Goal: Understand process/instructions: Learn how to perform a task or action

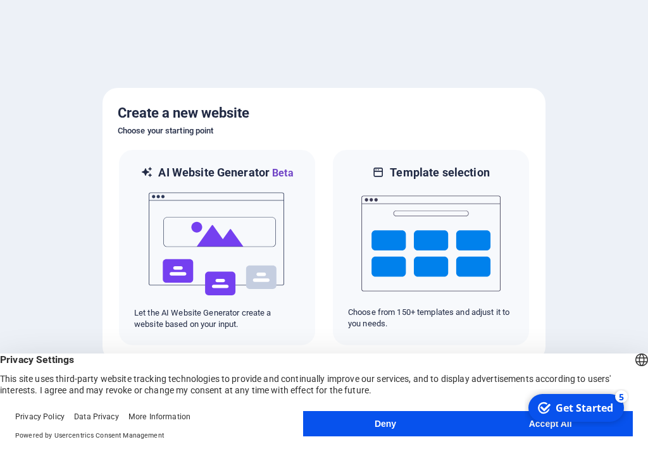
click at [549, 427] on html "checkmark Get Started 5 First Steps in the Editor Let's guide you through the t…" at bounding box center [576, 408] width 104 height 38
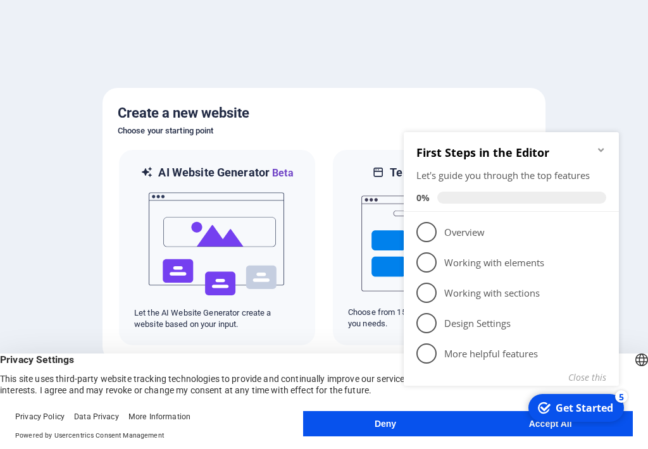
click at [441, 421] on div "checkmark Get Started 5 First Steps in the Editor Let's guide you through the t…" at bounding box center [513, 273] width 230 height 308
click at [444, 429] on appcues-checklist "Contextual help checklist present on screen" at bounding box center [513, 274] width 230 height 311
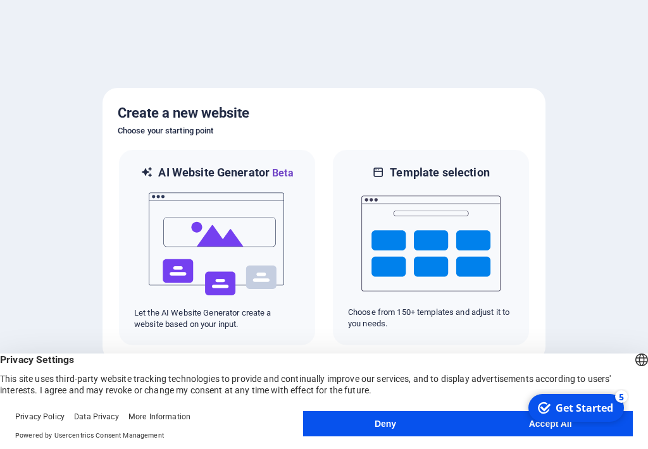
click at [375, 420] on button "Deny" at bounding box center [385, 423] width 165 height 25
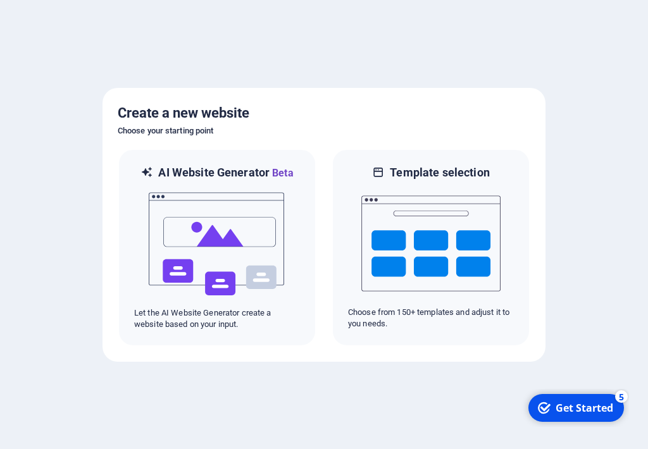
click at [555, 405] on div "Get Started" at bounding box center [584, 408] width 58 height 14
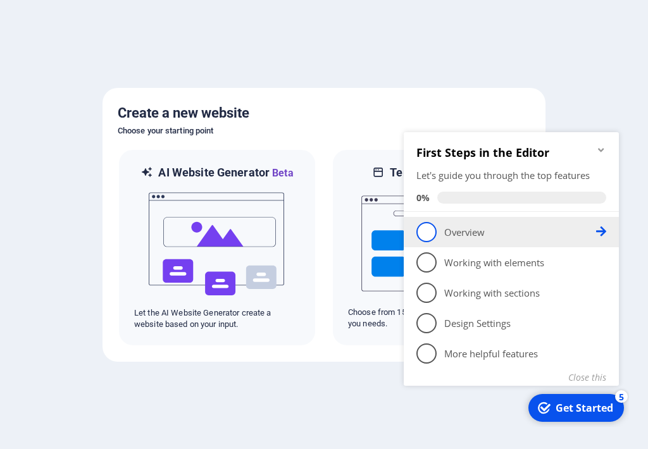
click at [459, 234] on p "Overview - incomplete" at bounding box center [520, 232] width 152 height 13
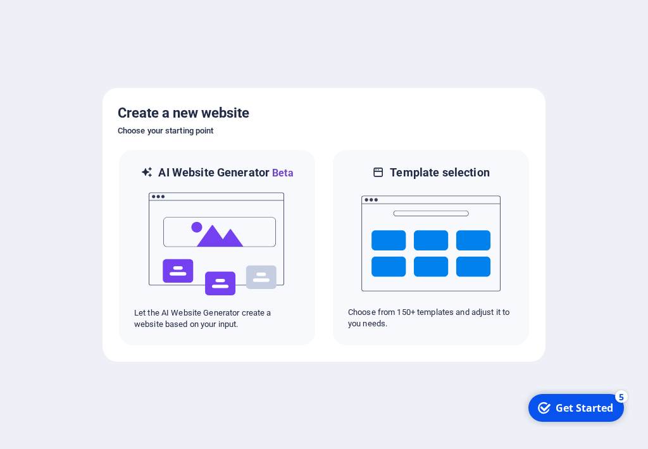
click at [613, 415] on div "Get Started" at bounding box center [584, 408] width 58 height 14
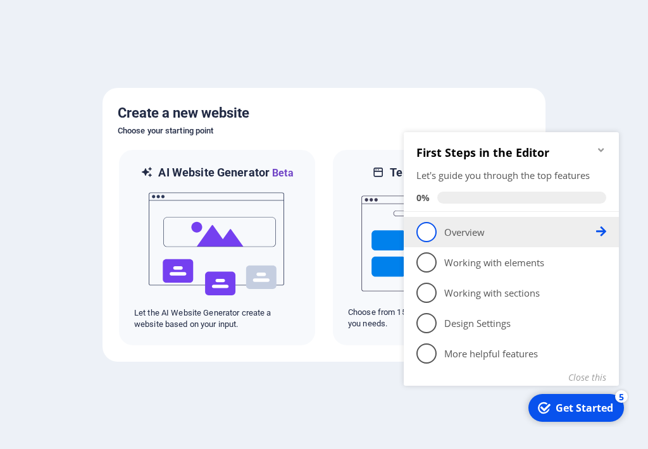
click at [458, 242] on li "1 Overview - incomplete" at bounding box center [510, 232] width 215 height 30
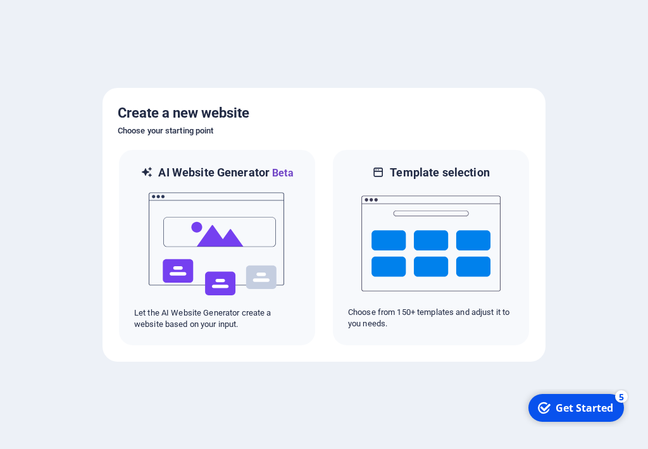
click at [613, 415] on div "Get Started" at bounding box center [584, 408] width 58 height 14
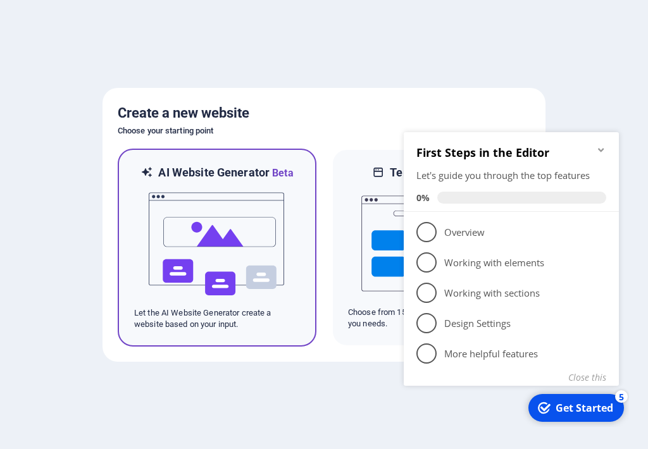
click at [270, 249] on img at bounding box center [216, 244] width 139 height 126
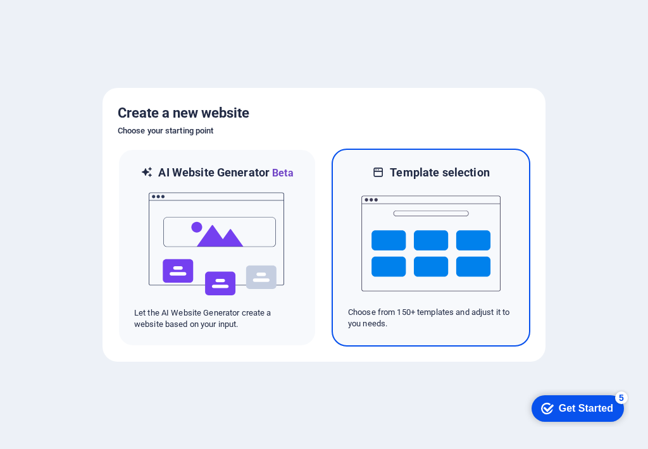
click at [455, 219] on img at bounding box center [430, 243] width 139 height 126
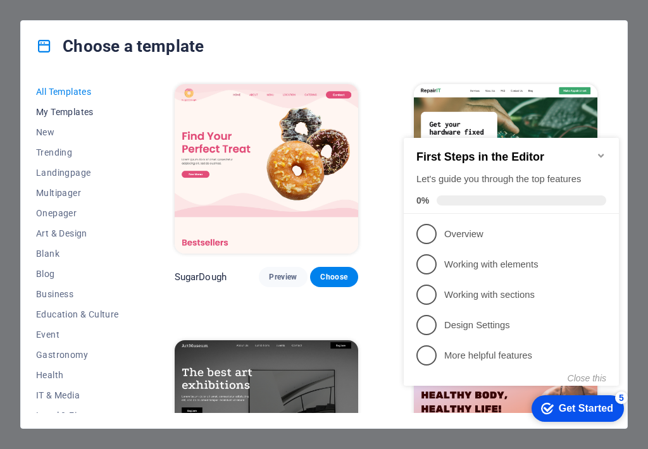
click at [82, 111] on span "My Templates" at bounding box center [77, 112] width 83 height 10
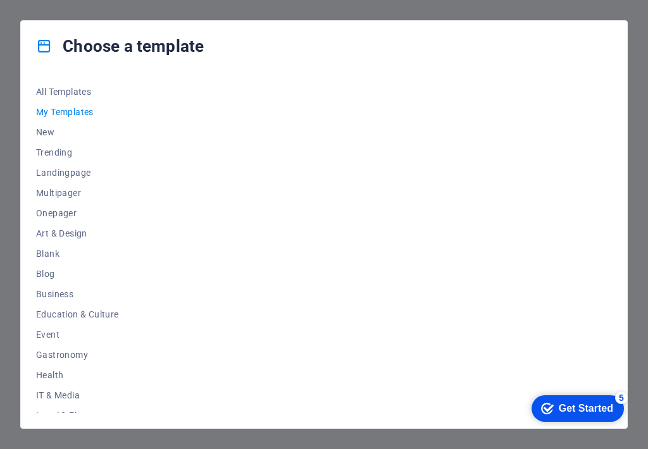
click at [568, 408] on div "Get Started" at bounding box center [585, 408] width 54 height 11
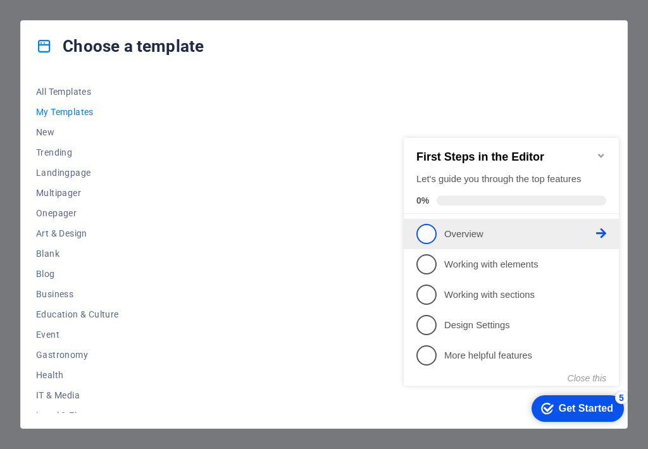
click at [438, 227] on link "1 Overview - incomplete" at bounding box center [511, 234] width 190 height 20
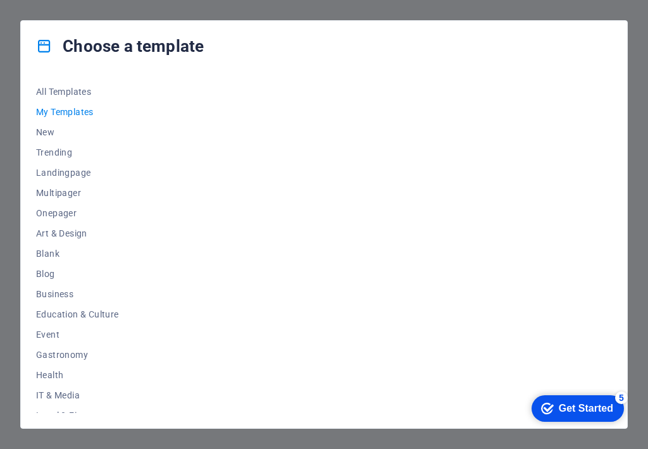
click at [624, 422] on div "checkmark Get Started 5" at bounding box center [577, 408] width 92 height 27
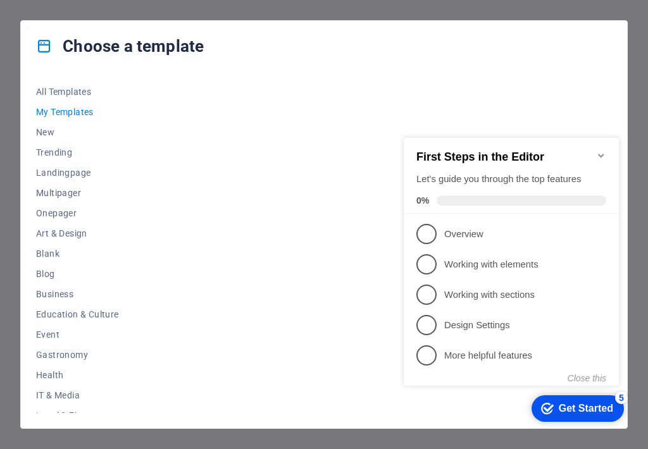
drag, startPoint x: 594, startPoint y: 152, endPoint x: 559, endPoint y: 153, distance: 35.4
click at [594, 152] on h2 "First Steps in the Editor" at bounding box center [511, 157] width 190 height 13
click at [73, 110] on span "My Templates" at bounding box center [77, 112] width 83 height 10
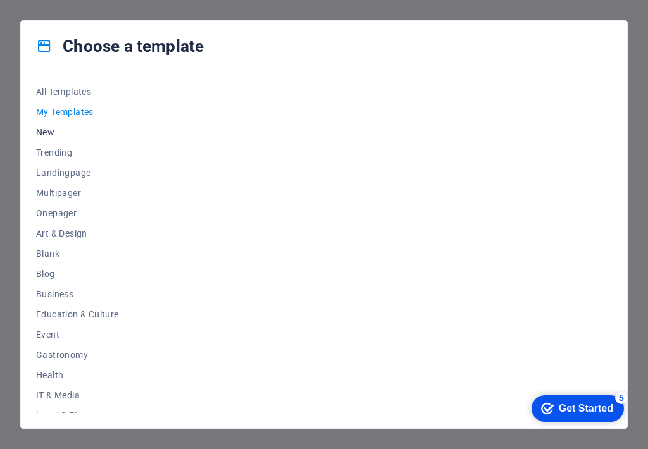
click at [58, 130] on span "New" at bounding box center [77, 132] width 83 height 10
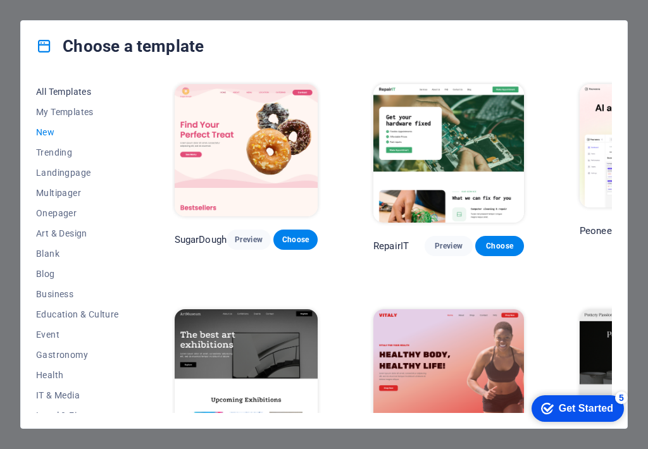
click at [56, 95] on span "All Templates" at bounding box center [77, 92] width 83 height 10
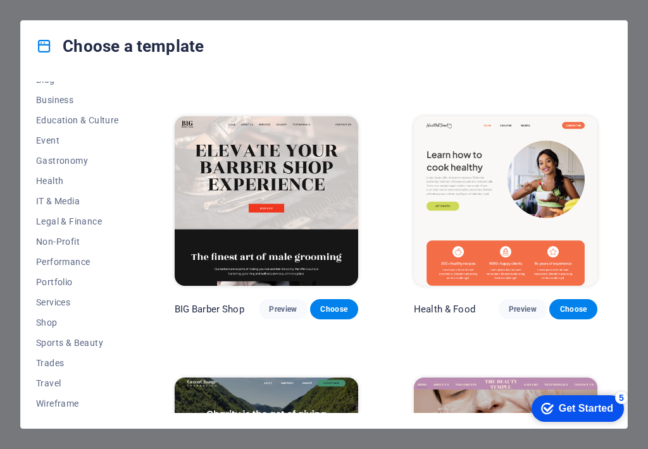
scroll to position [1518, 0]
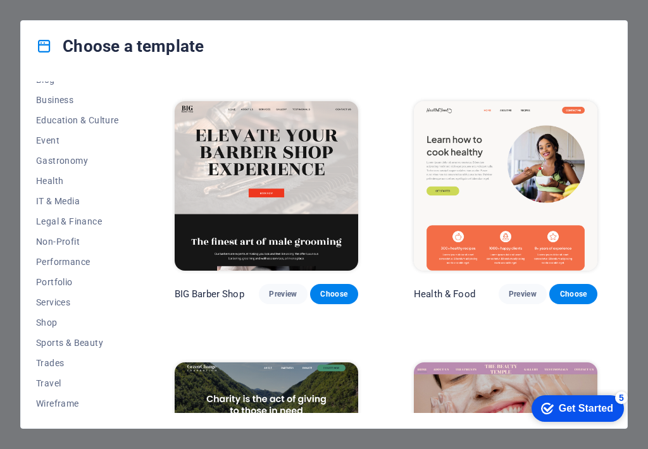
click at [446, 431] on div "Choose a template All Templates My Templates New Trending Landingpage Multipage…" at bounding box center [324, 224] width 648 height 449
